Goal: Information Seeking & Learning: Learn about a topic

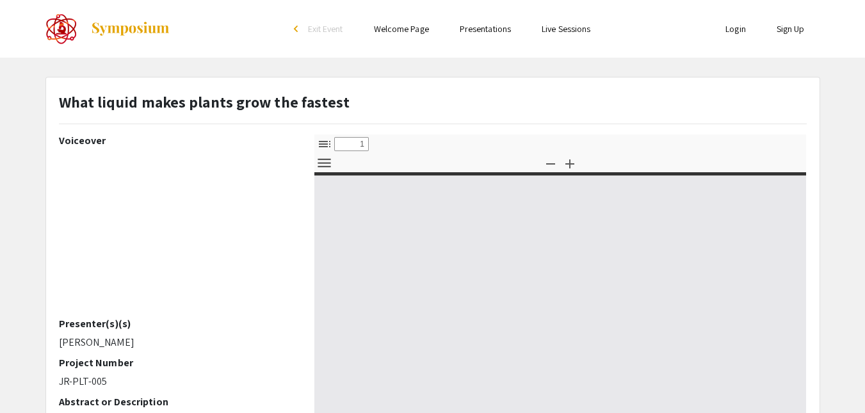
select select "custom"
type input "0"
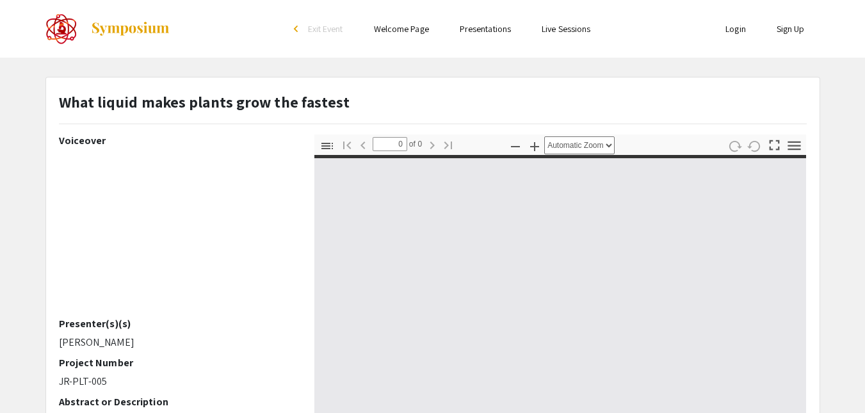
select select "custom"
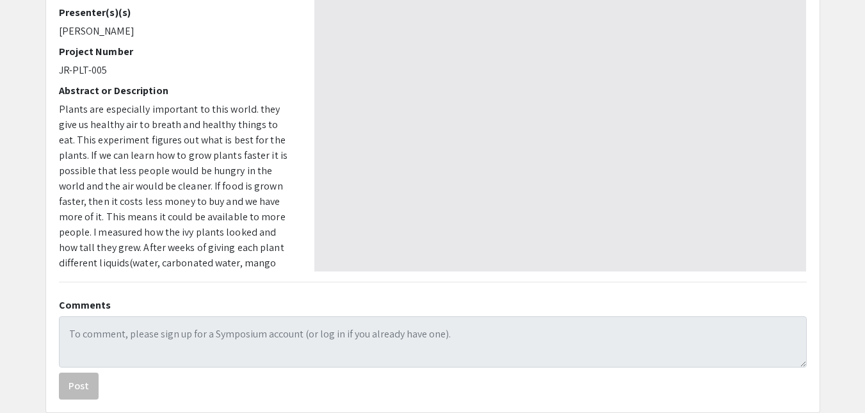
scroll to position [382, 0]
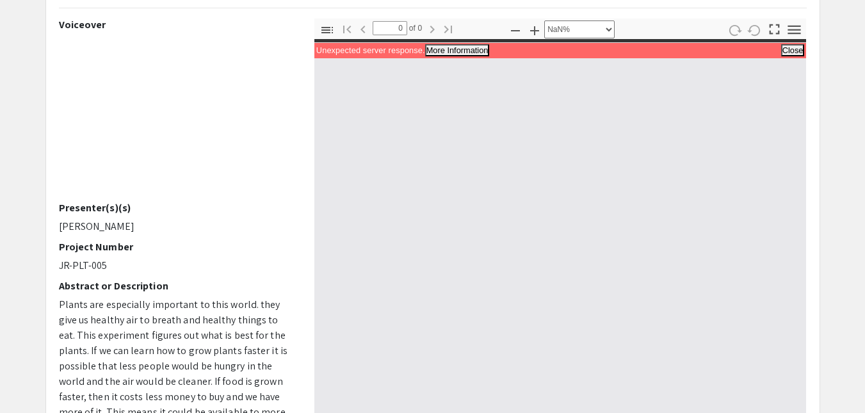
scroll to position [113, 0]
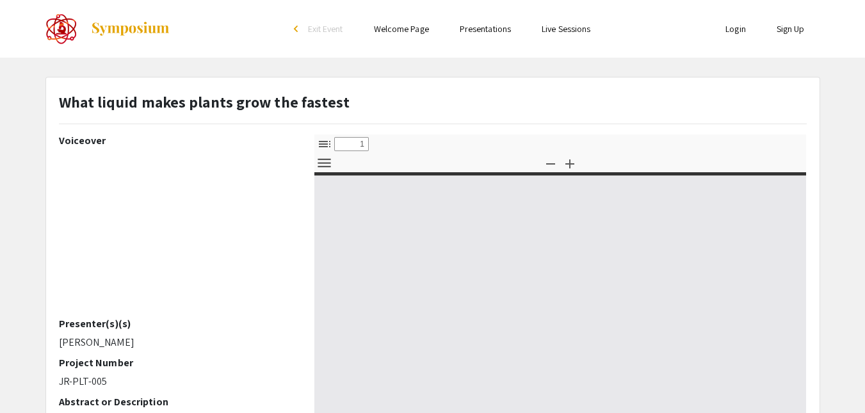
select select "custom"
type input "0"
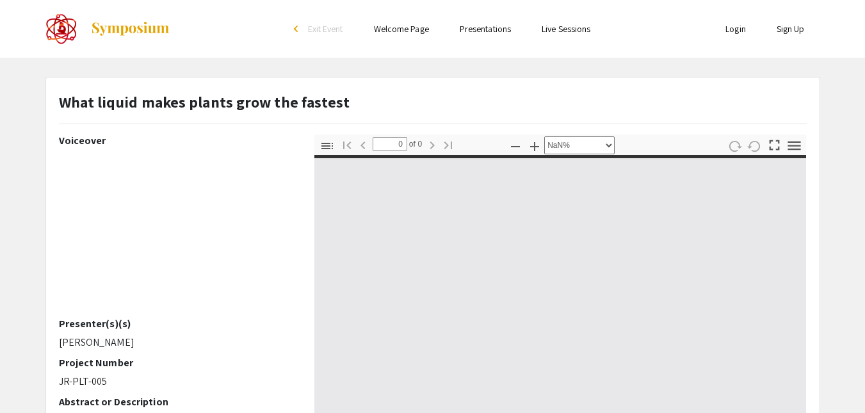
select select "auto"
type input "1"
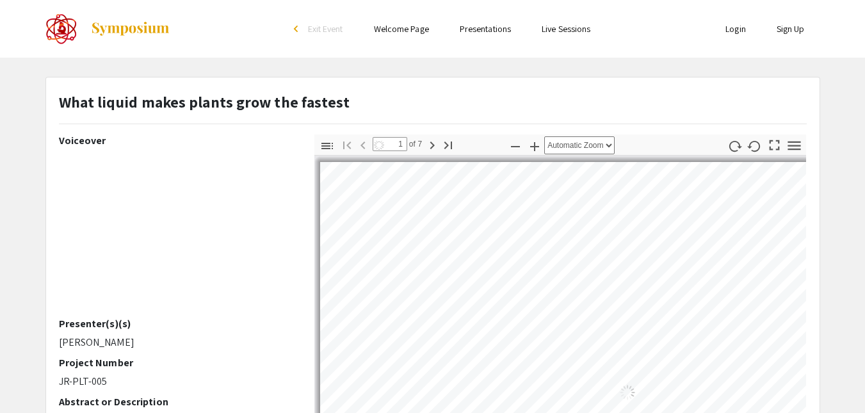
select select "custom"
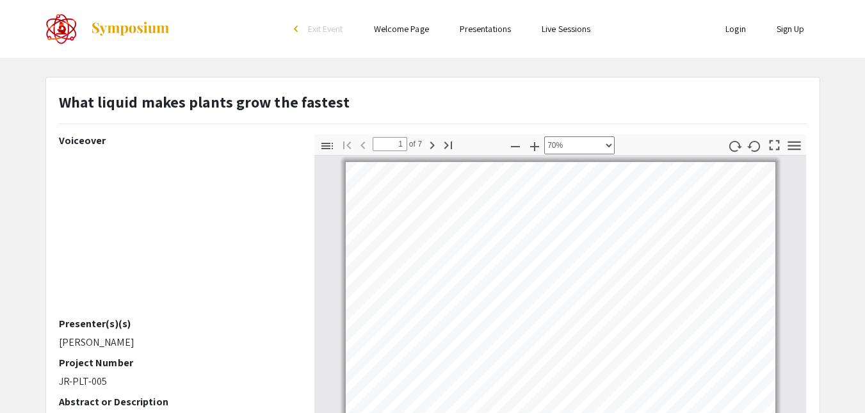
scroll to position [2, 0]
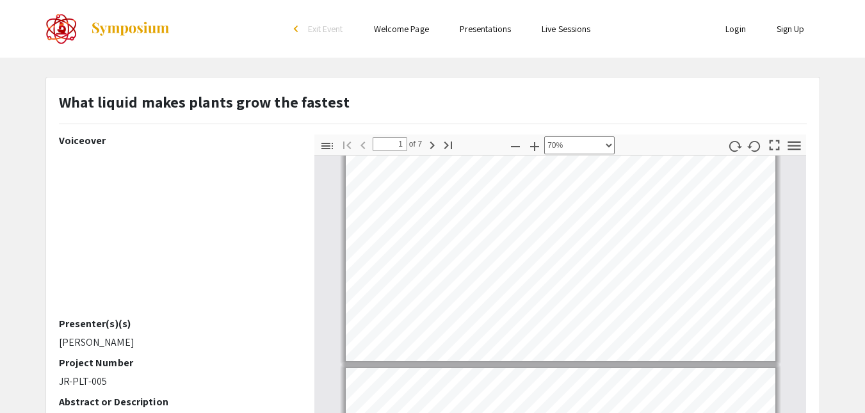
type input "2"
select select "custom"
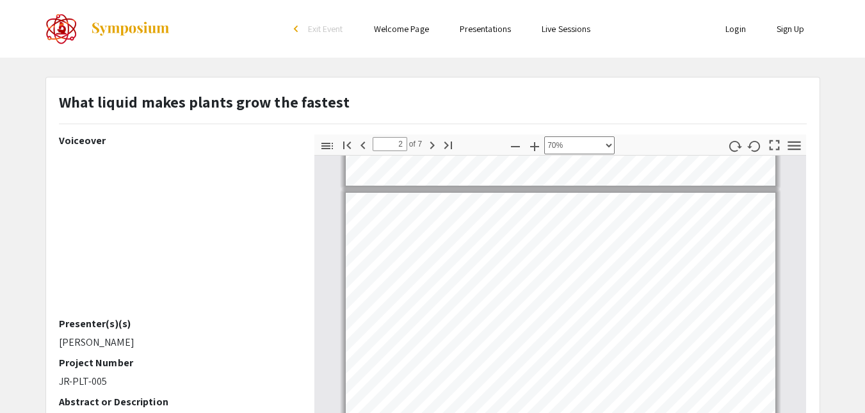
scroll to position [456, 0]
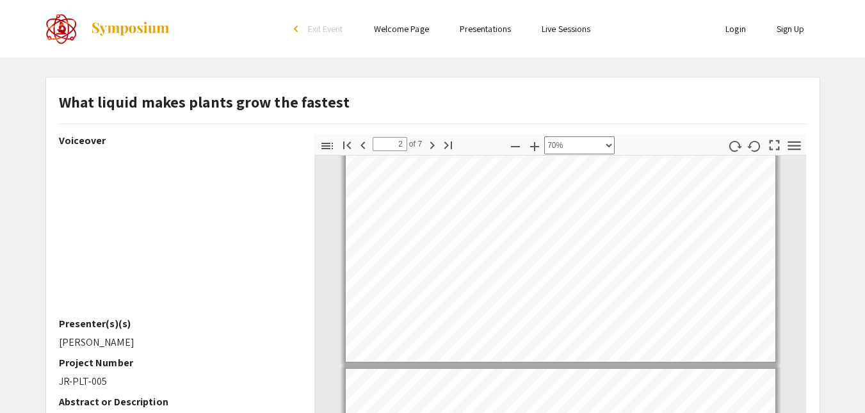
type input "3"
select select "custom"
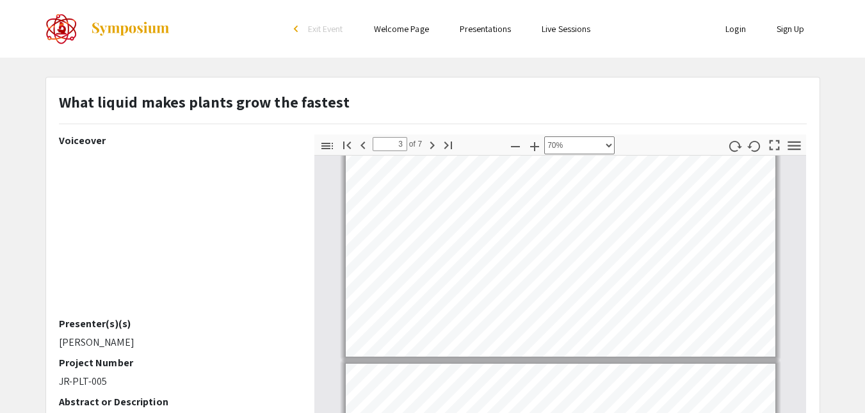
type input "2"
select select "custom"
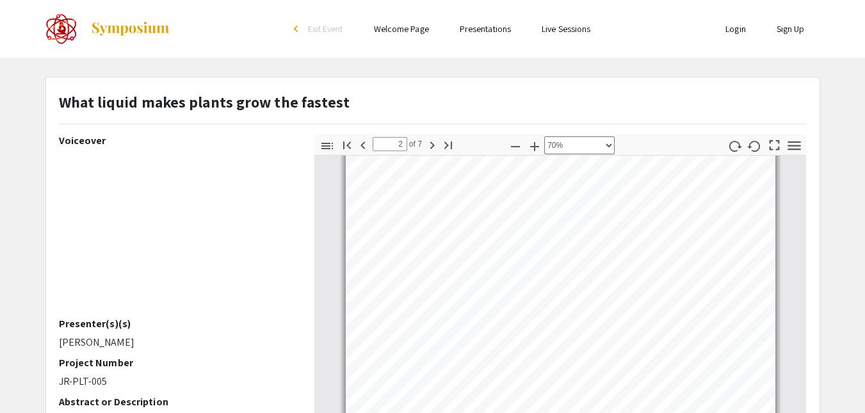
scroll to position [396, 0]
type input "3"
select select "custom"
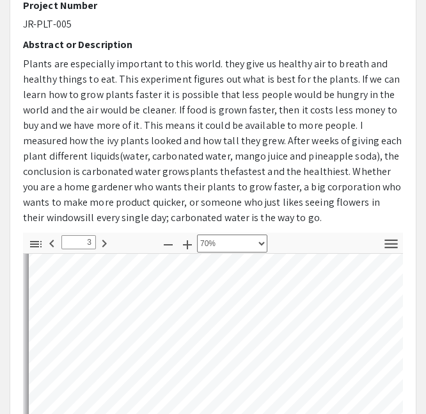
scroll to position [351, 0]
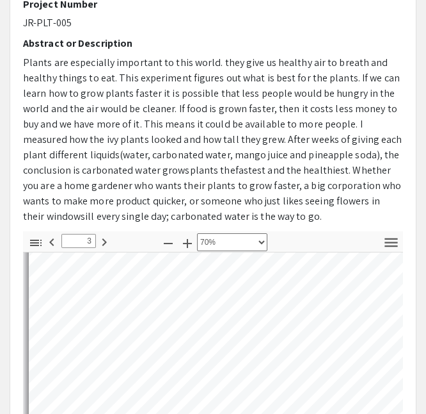
type input "4"
select select "custom"
type input "5"
select select "custom"
type input "6"
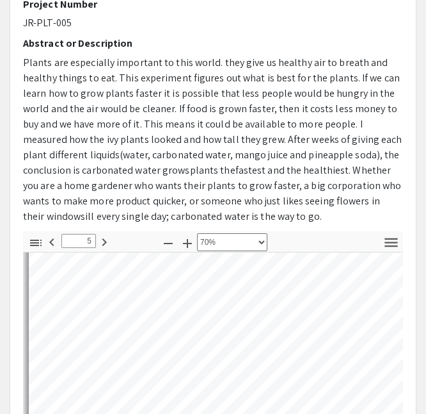
select select "custom"
type input "7"
select select "custom"
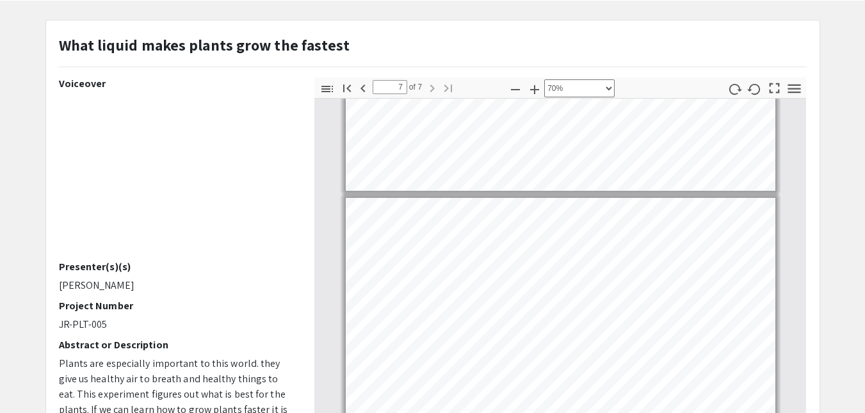
scroll to position [1882, 0]
type input "6"
select select "custom"
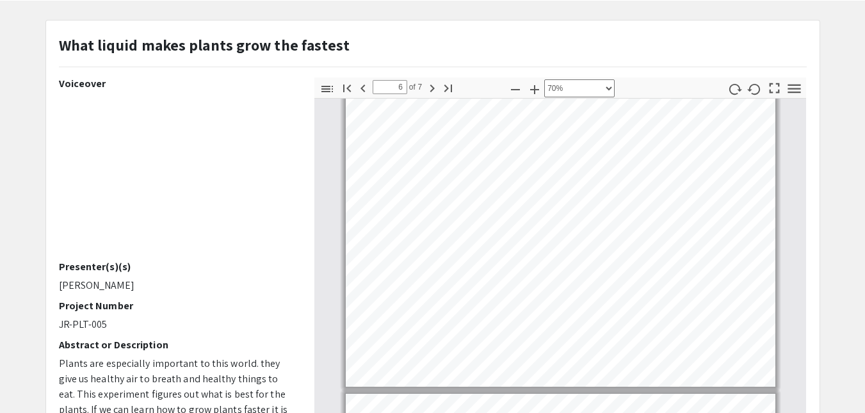
scroll to position [1646, 0]
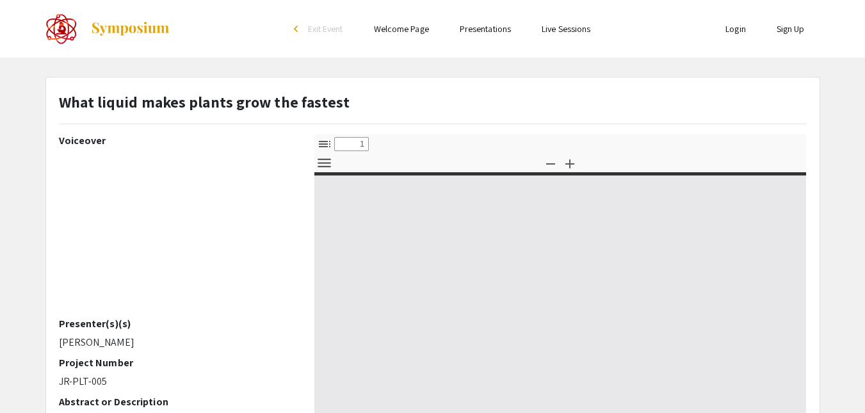
select select "custom"
type input "0"
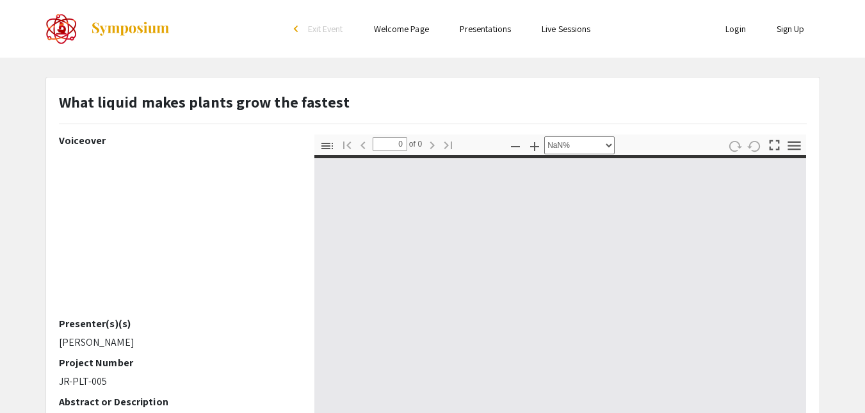
select select "auto"
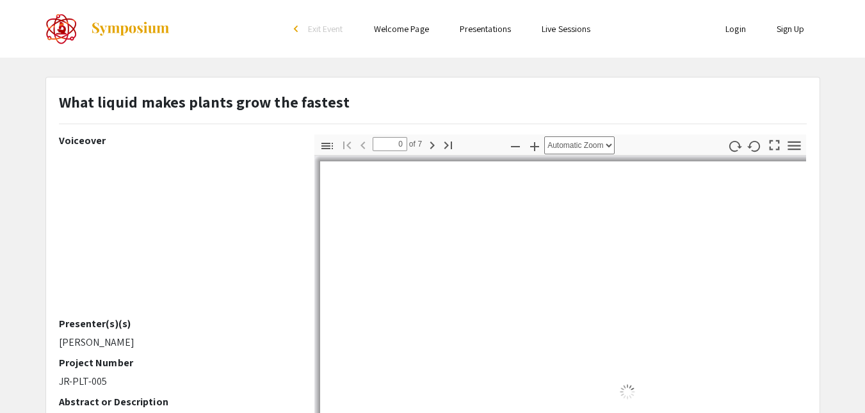
type input "1"
select select "custom"
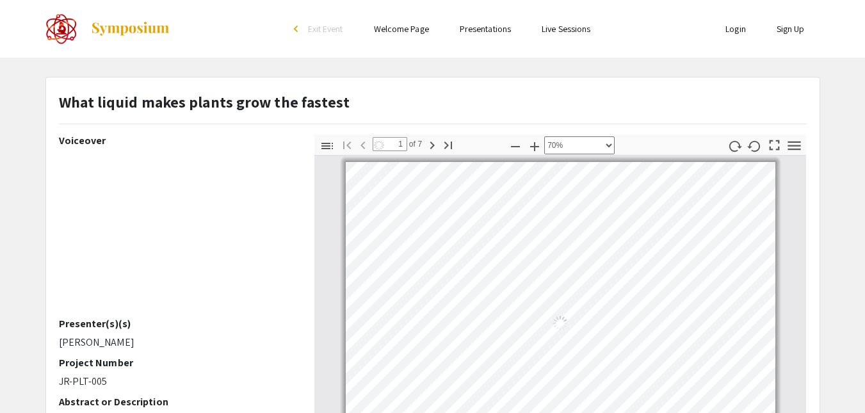
scroll to position [2, 0]
